Goal: Task Accomplishment & Management: Manage account settings

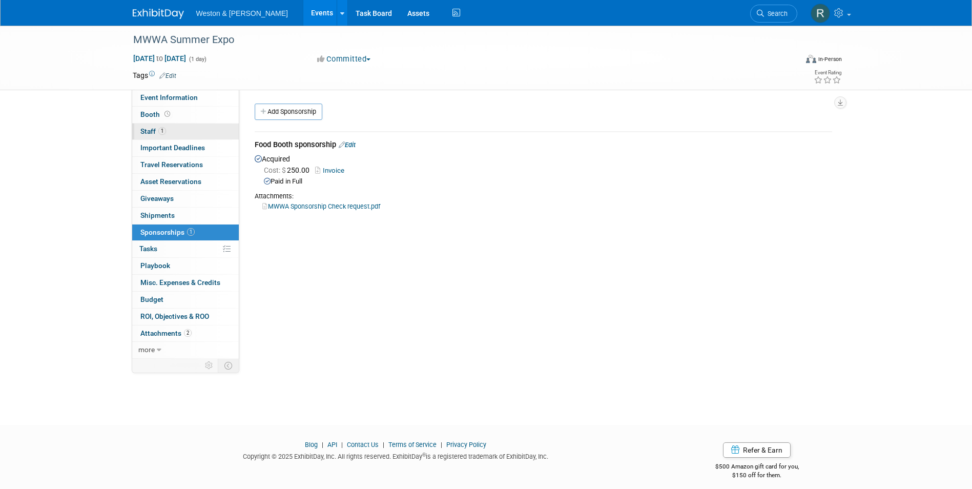
click at [148, 129] on span "Staff 1" at bounding box center [153, 131] width 26 height 8
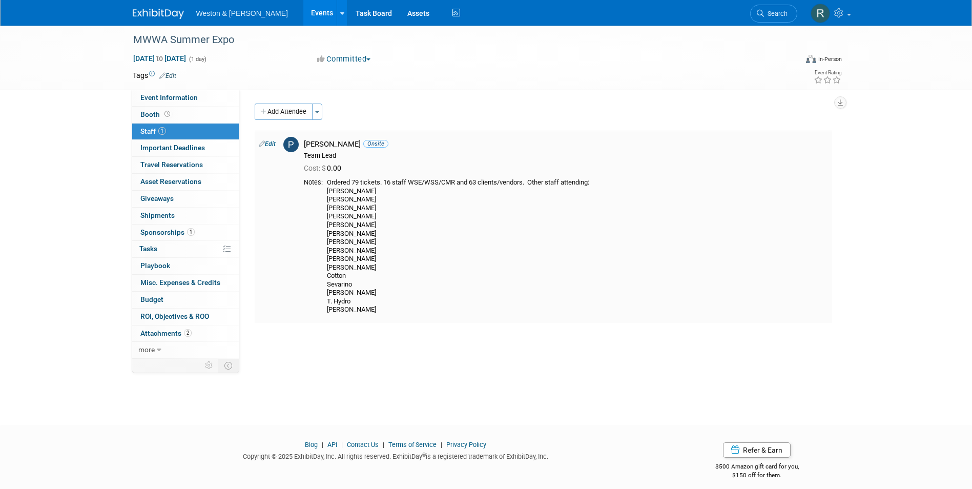
click at [273, 142] on link "Edit" at bounding box center [267, 143] width 17 height 7
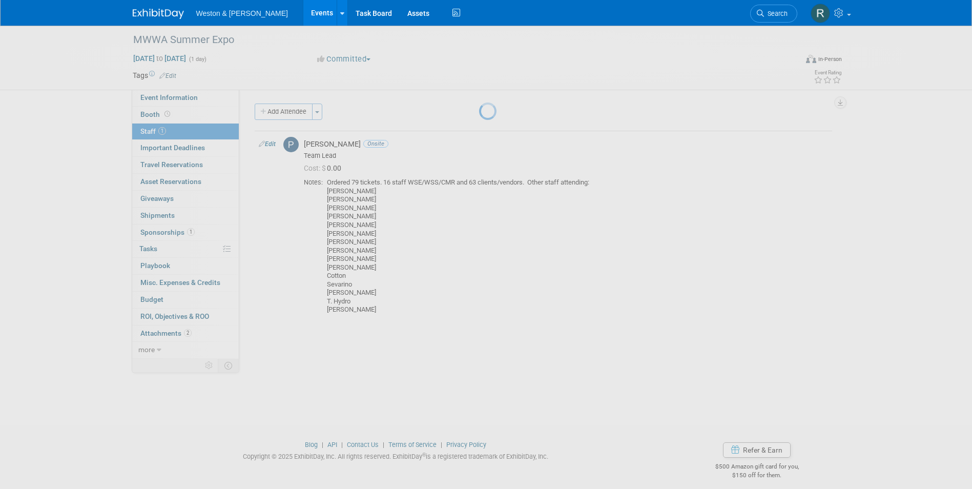
select select "0c9046d6-afe4-4371-b5f6-aa926eaac5a2"
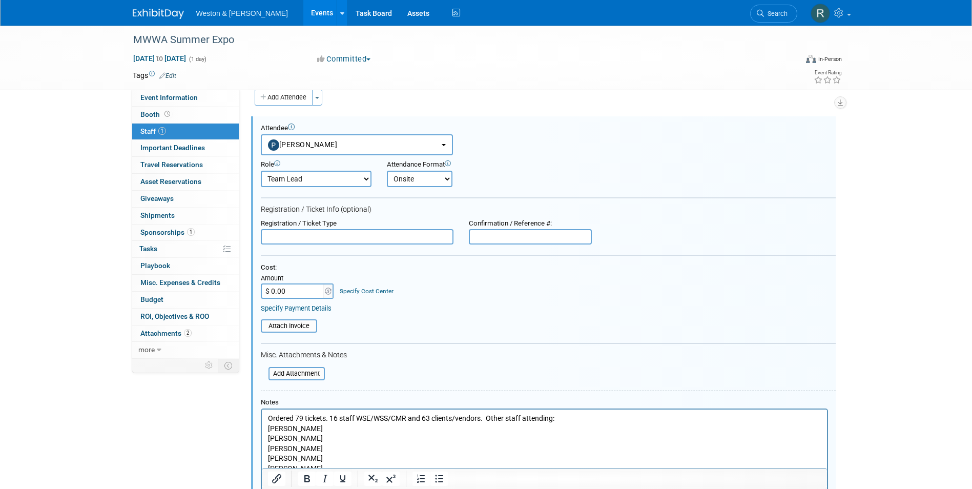
click at [282, 291] on input "$ 0.00" at bounding box center [293, 290] width 64 height 15
type input "$ 3,871.00"
click at [430, 282] on div "Cost: Amount $ 3,871.00 Specify Cost Center Cost Center -- Not Specified --" at bounding box center [548, 280] width 575 height 35
click at [305, 326] on input "file" at bounding box center [255, 325] width 122 height 11
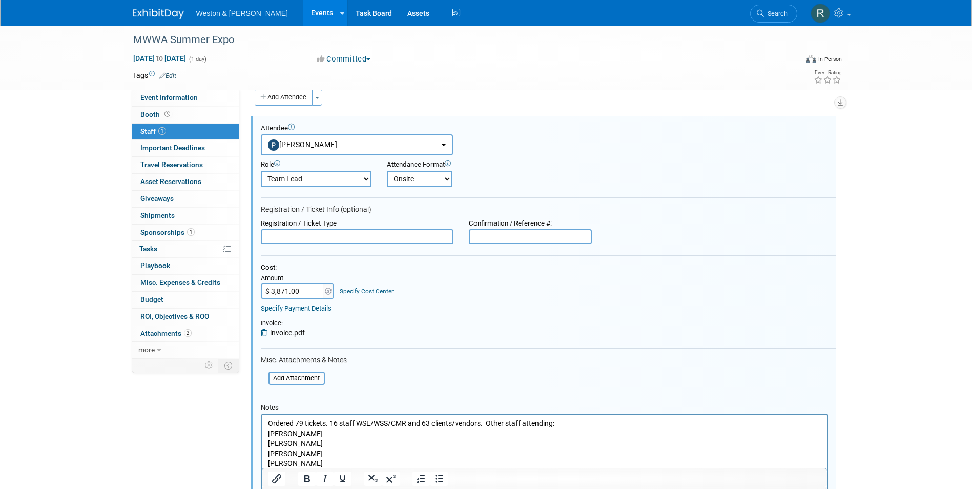
click at [346, 238] on input "text" at bounding box center [357, 236] width 193 height 15
type input "$49 x 79 attendees"
click at [465, 289] on div "Cost: Amount $ 3,871.00 Specify Cost Center Cost Center -- Not Specified --" at bounding box center [548, 280] width 575 height 35
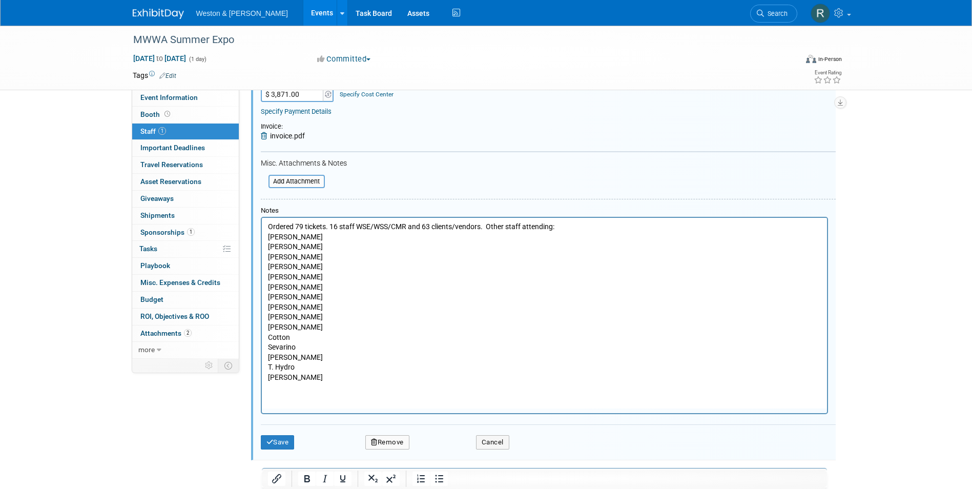
scroll to position [219, 0]
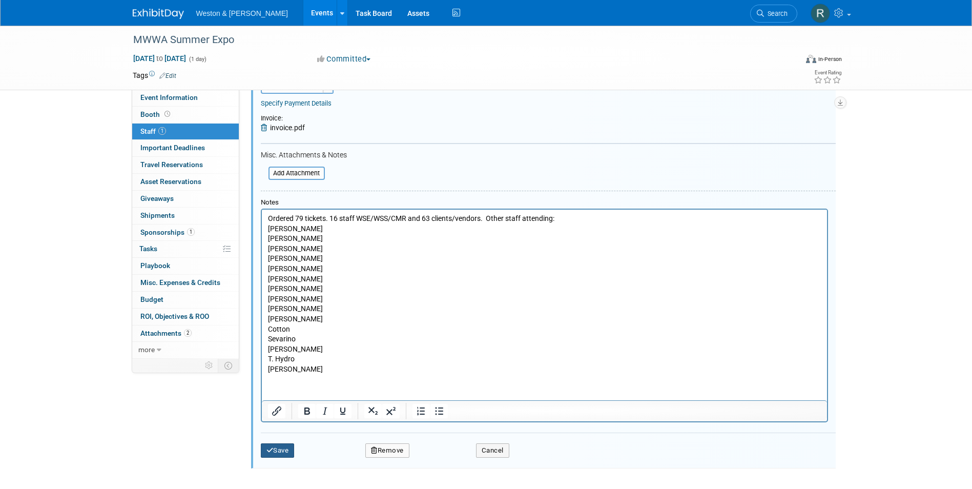
click at [285, 447] on button "Save" at bounding box center [278, 450] width 34 height 14
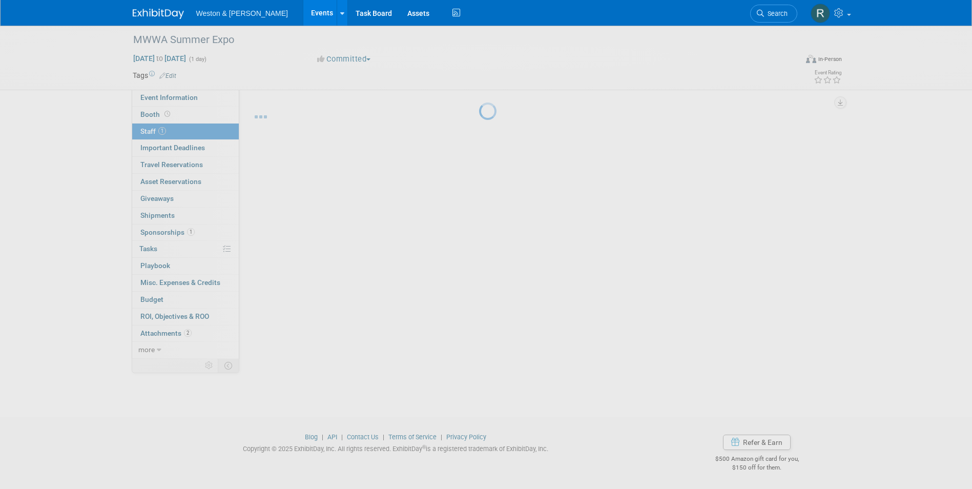
scroll to position [8, 0]
